Goal: Download file/media

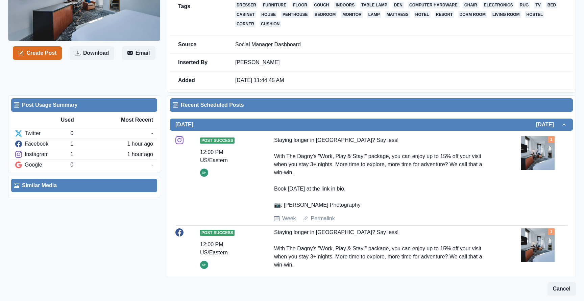
scroll to position [93, 0]
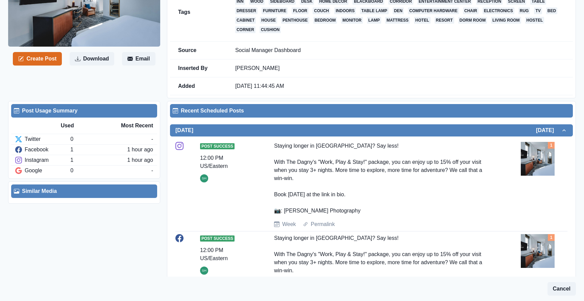
click at [542, 165] on img at bounding box center [538, 159] width 34 height 34
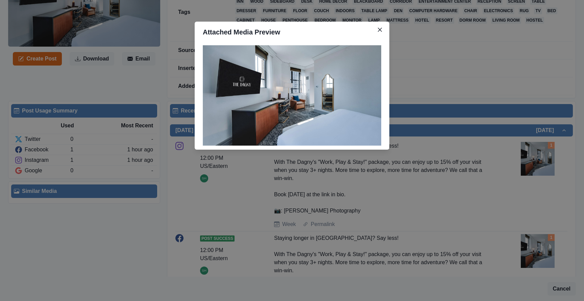
click at [509, 179] on div "Attached Media Preview" at bounding box center [292, 150] width 584 height 301
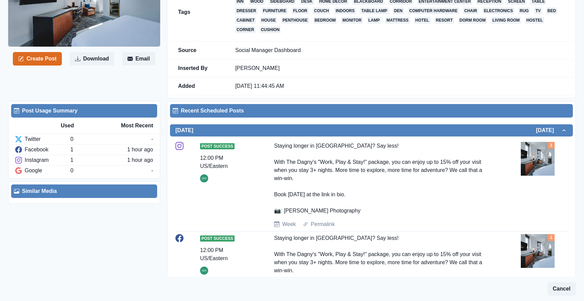
click at [534, 243] on img at bounding box center [538, 251] width 34 height 34
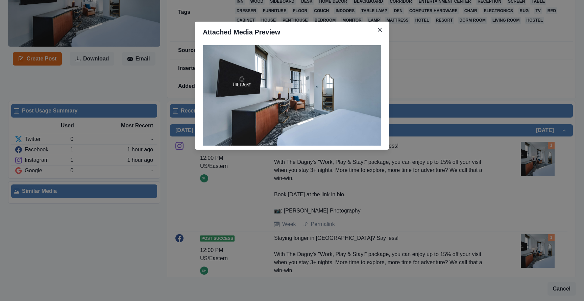
click at [540, 188] on div "Attached Media Preview" at bounding box center [292, 150] width 584 height 301
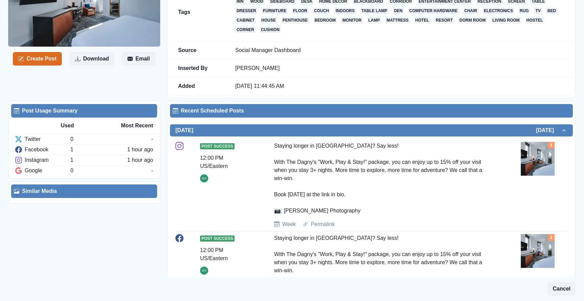
click at [538, 157] on img at bounding box center [538, 159] width 34 height 34
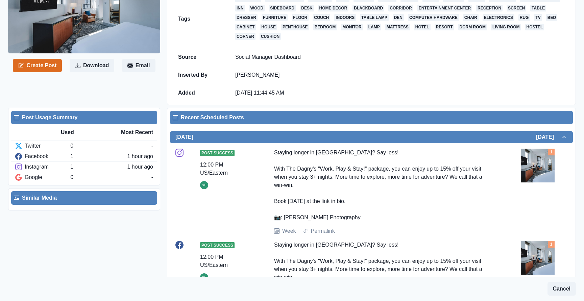
scroll to position [80, 0]
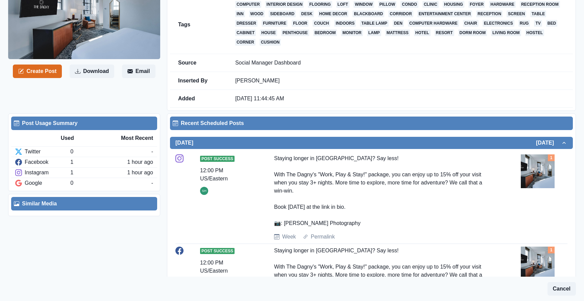
click at [536, 166] on img at bounding box center [538, 171] width 34 height 34
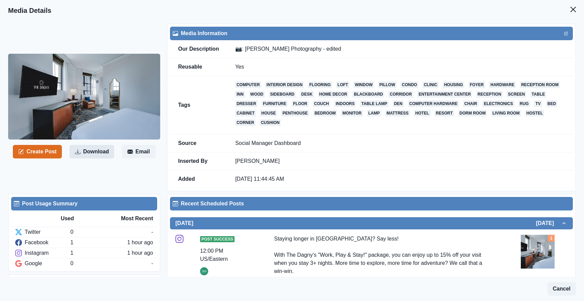
click at [94, 149] on button "Download" at bounding box center [92, 152] width 45 height 14
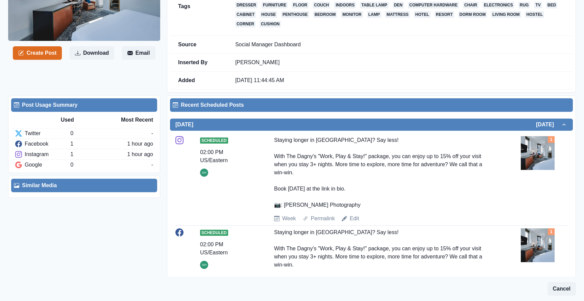
scroll to position [103, 0]
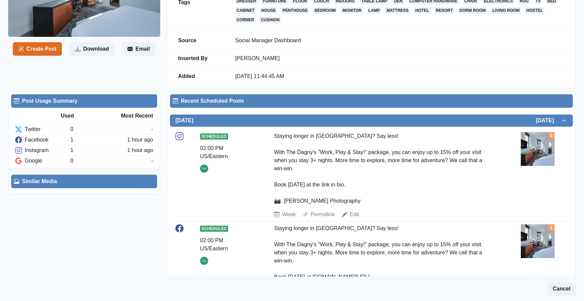
click at [540, 158] on img at bounding box center [538, 149] width 34 height 34
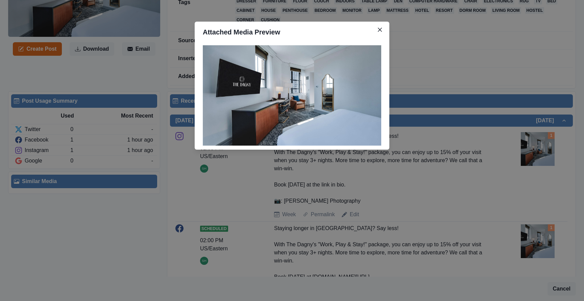
click at [477, 165] on div "Attached Media Preview" at bounding box center [292, 150] width 584 height 301
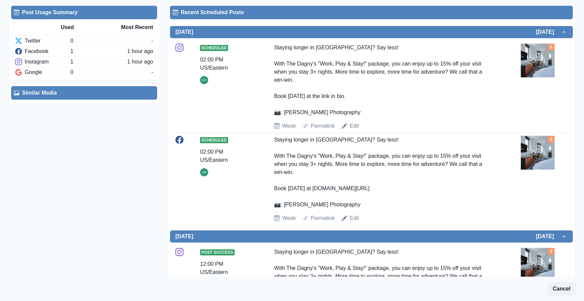
scroll to position [170, 0]
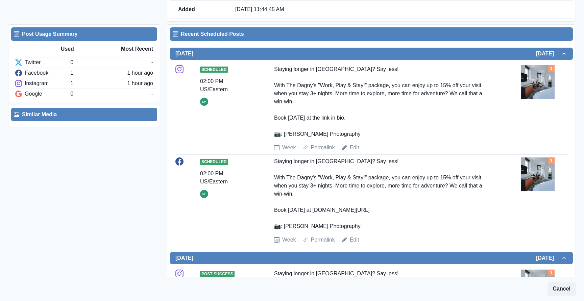
click at [540, 81] on img at bounding box center [538, 82] width 34 height 34
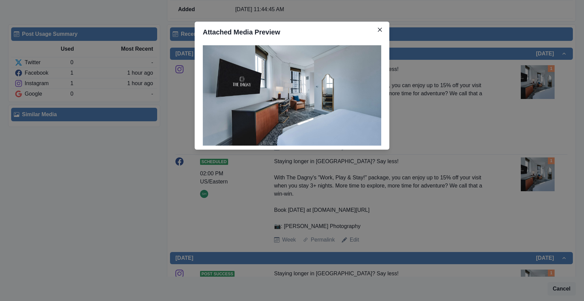
click at [443, 108] on div "Attached Media Preview" at bounding box center [292, 150] width 584 height 301
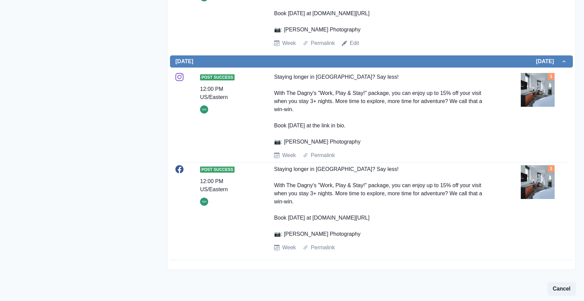
scroll to position [0, 0]
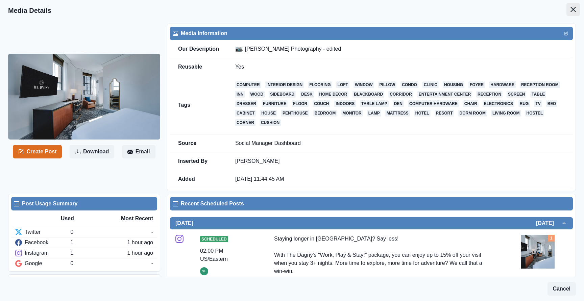
click at [575, 12] on icon "Close" at bounding box center [573, 9] width 5 height 5
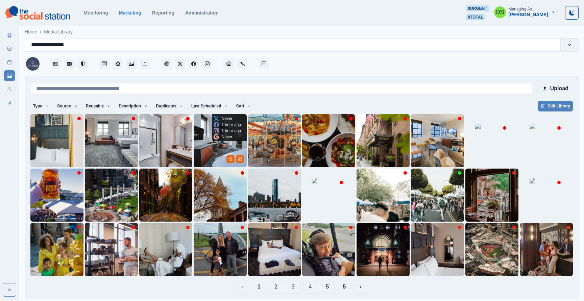
click at [206, 142] on img at bounding box center [220, 140] width 53 height 53
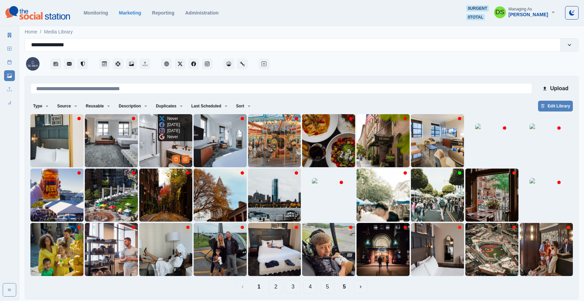
click at [141, 149] on img at bounding box center [165, 140] width 53 height 53
